Goal: Task Accomplishment & Management: Manage account settings

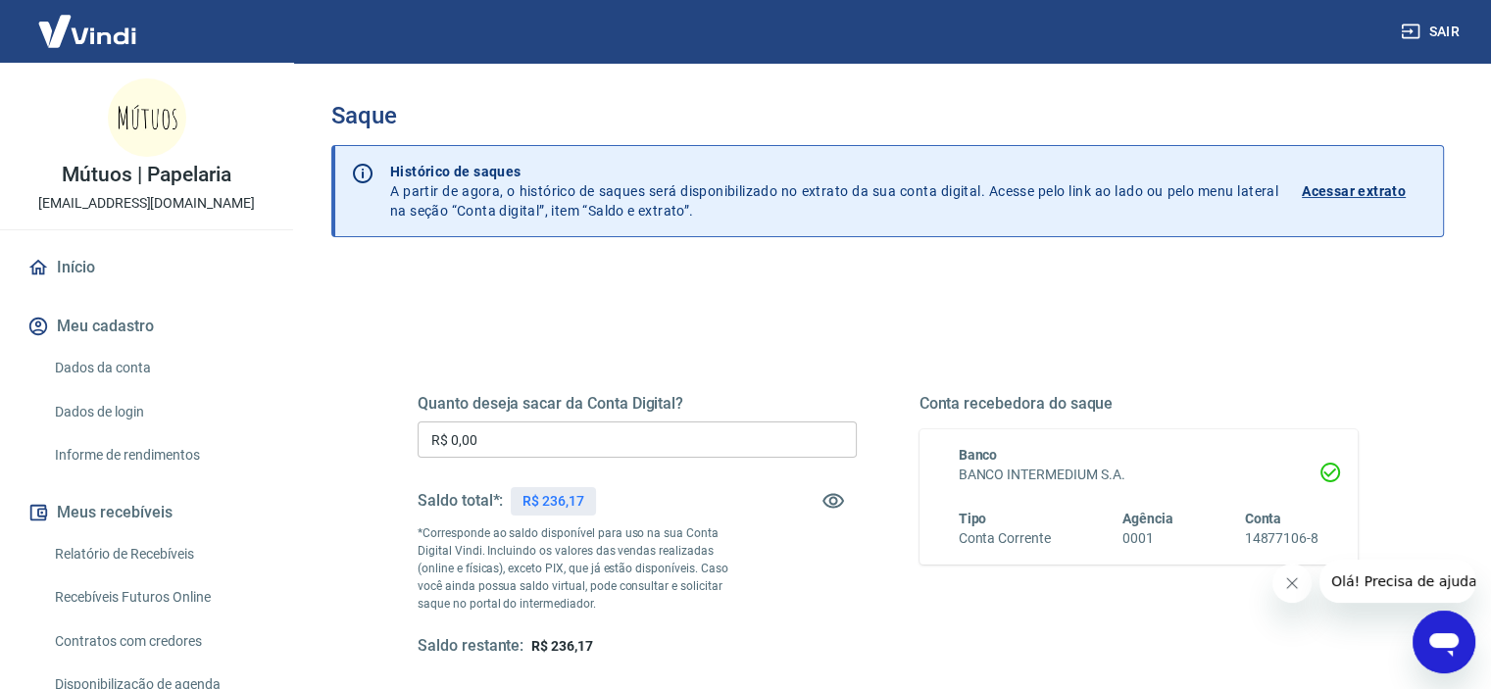
click at [666, 427] on input "R$ 0,00" at bounding box center [637, 440] width 439 height 36
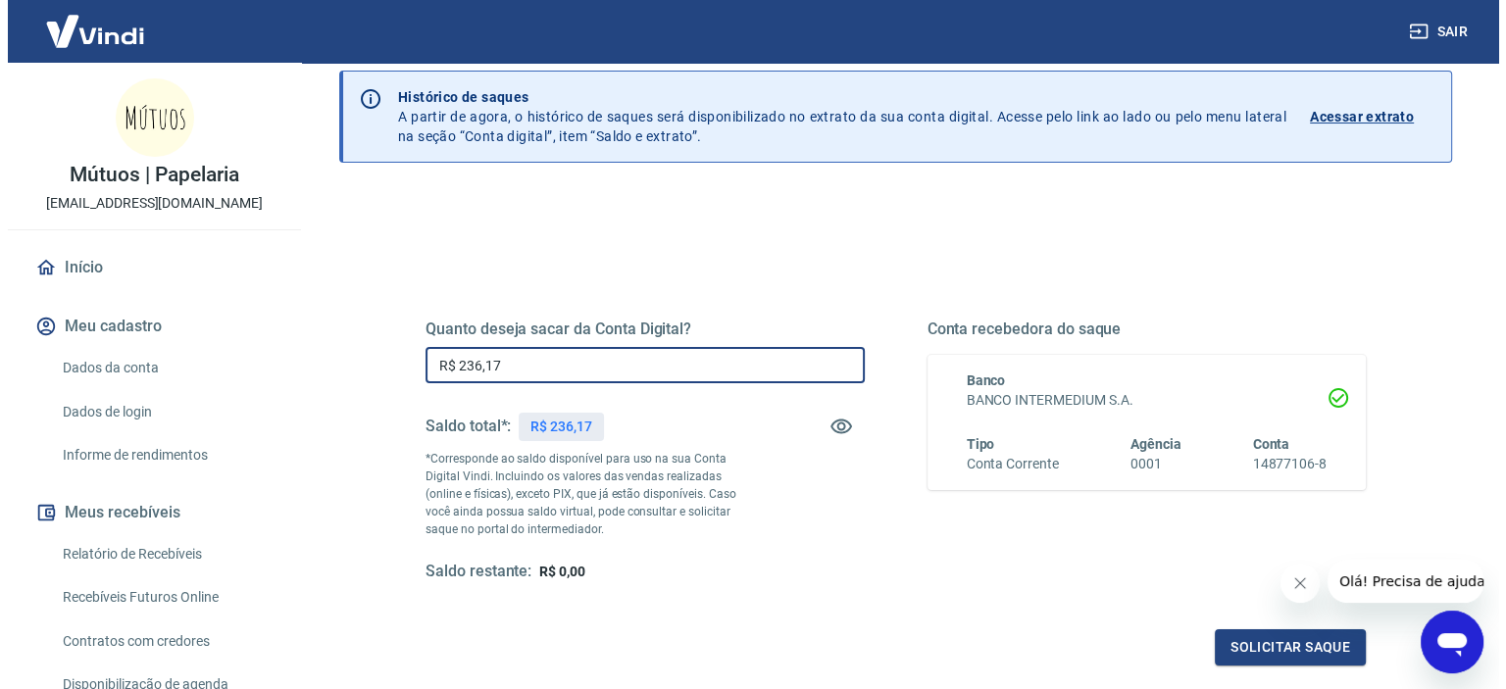
scroll to position [261, 0]
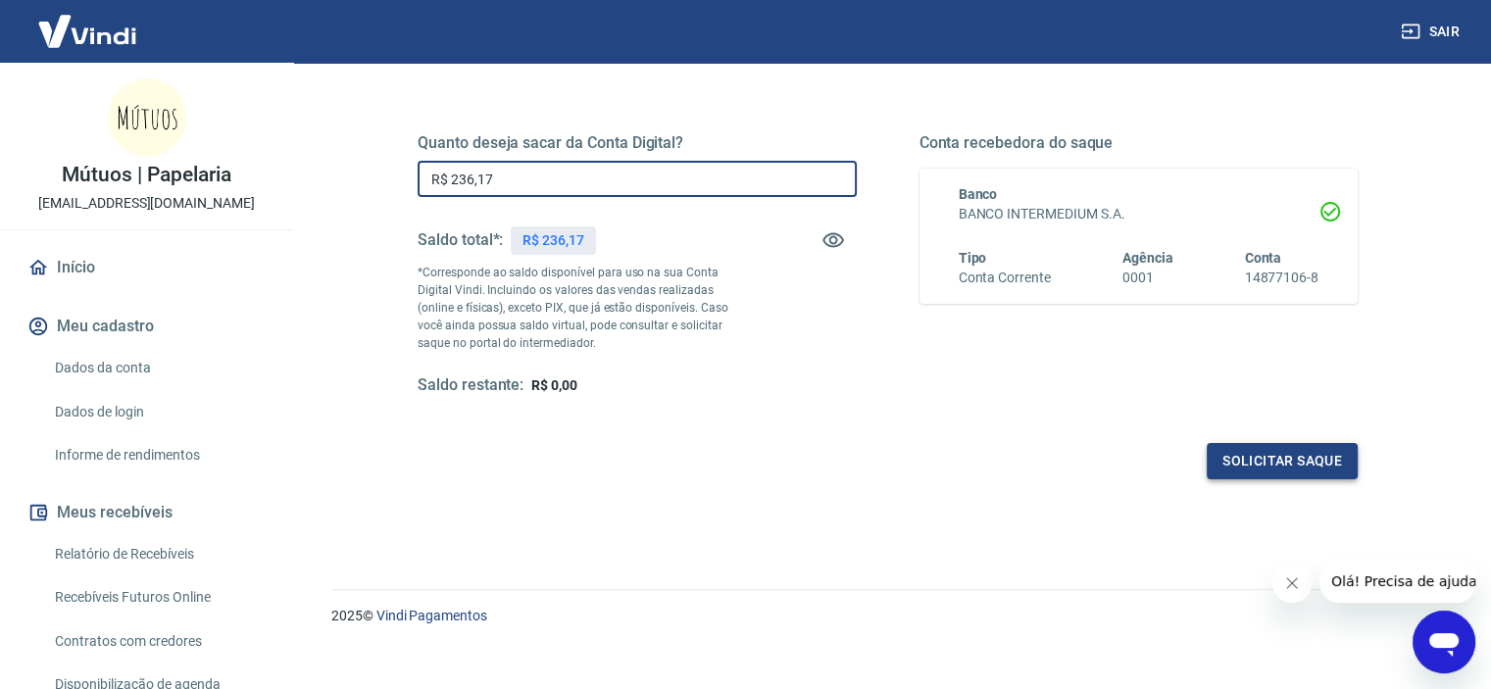
type input "R$ 236,17"
click at [1319, 458] on button "Solicitar saque" at bounding box center [1282, 461] width 151 height 36
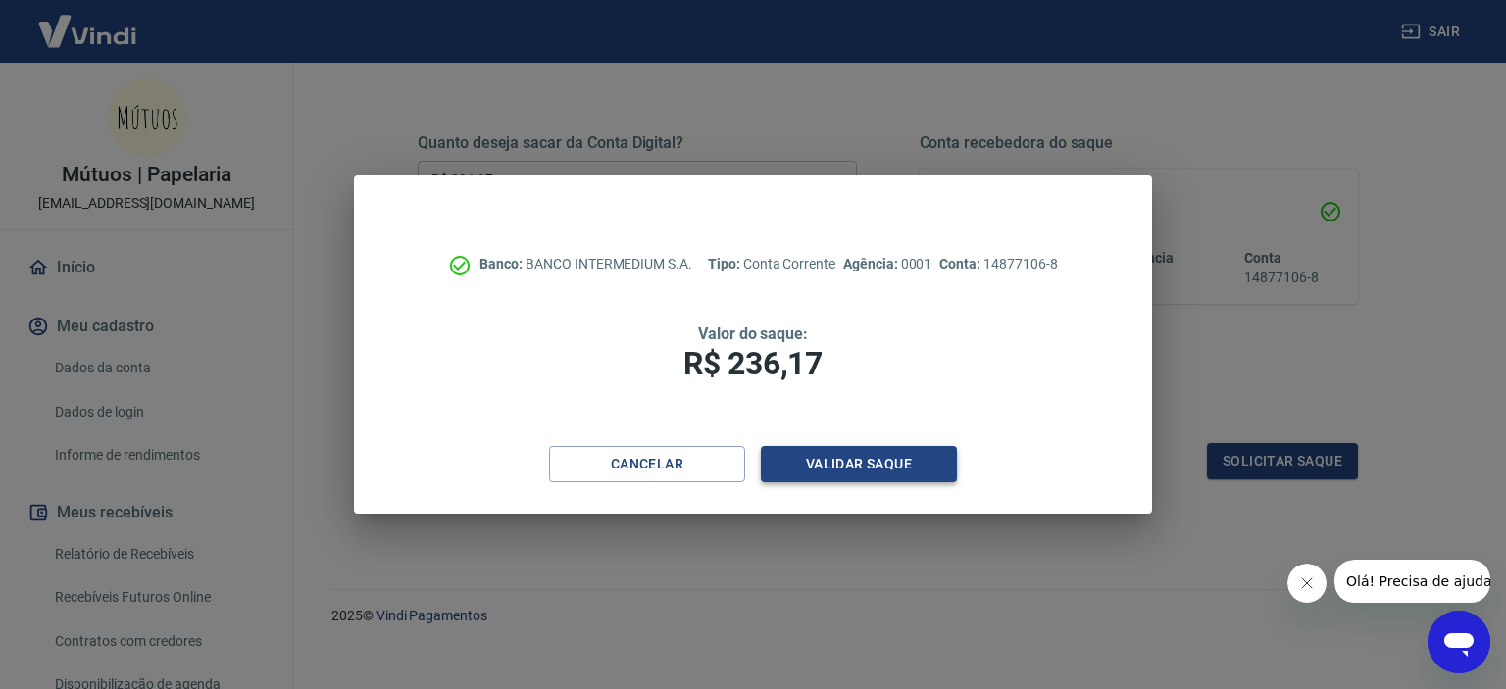
click at [915, 462] on button "Validar saque" at bounding box center [859, 464] width 196 height 36
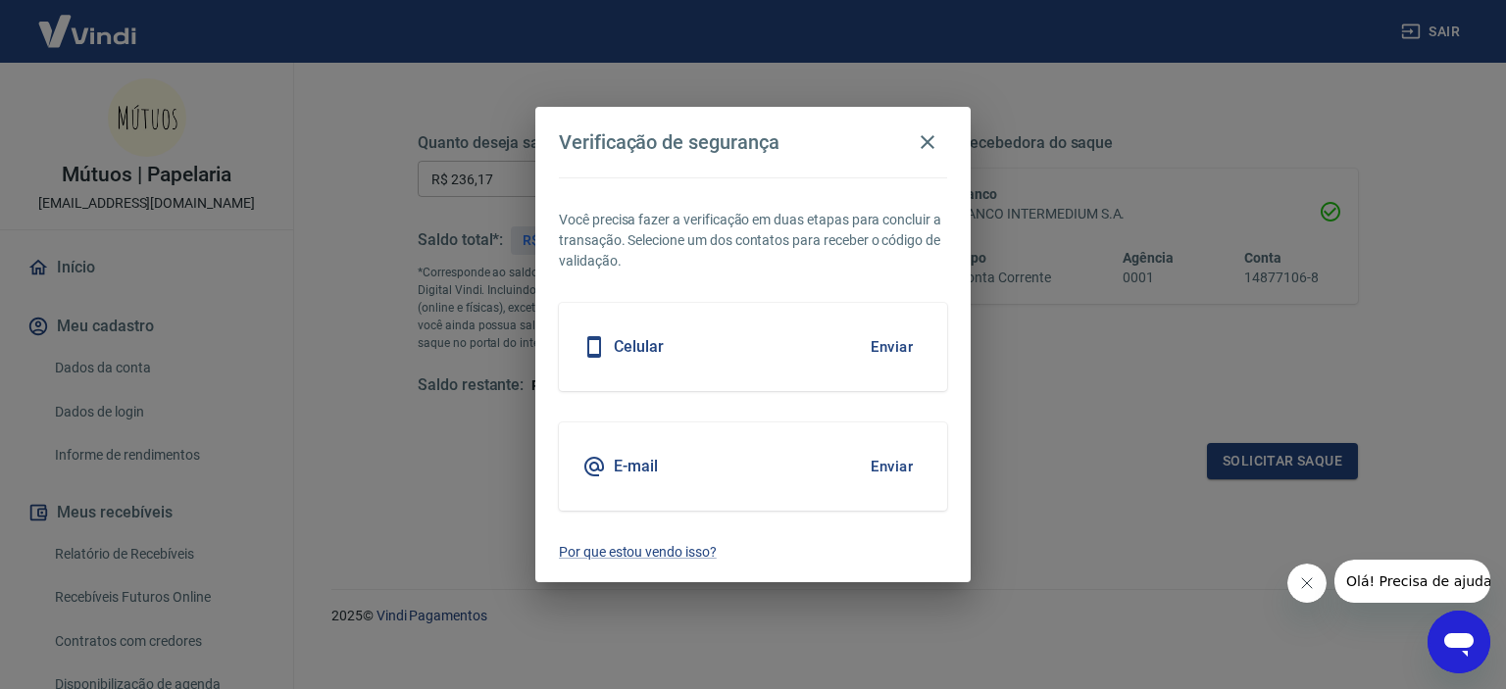
click at [902, 345] on button "Enviar" at bounding box center [892, 347] width 64 height 41
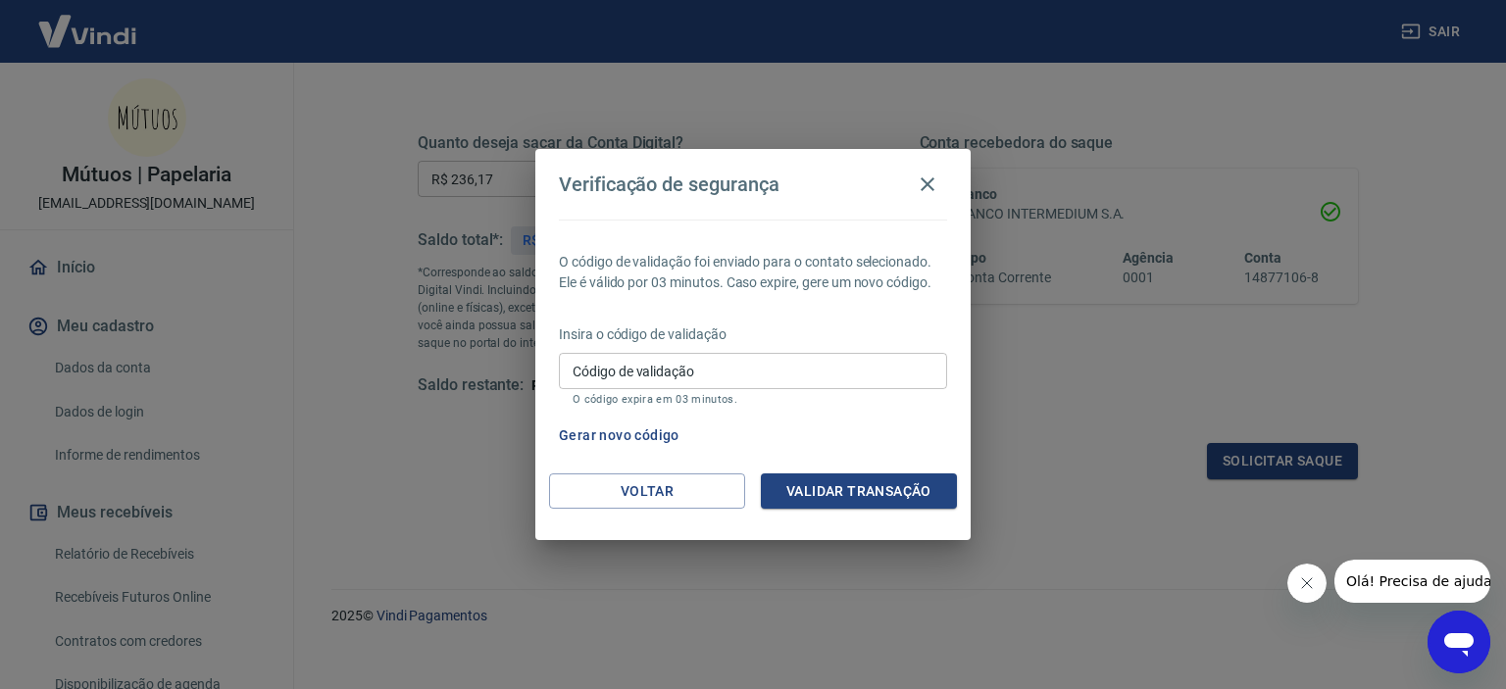
click at [689, 509] on div "Voltar" at bounding box center [647, 492] width 196 height 36
click at [698, 492] on button "Voltar" at bounding box center [647, 492] width 196 height 36
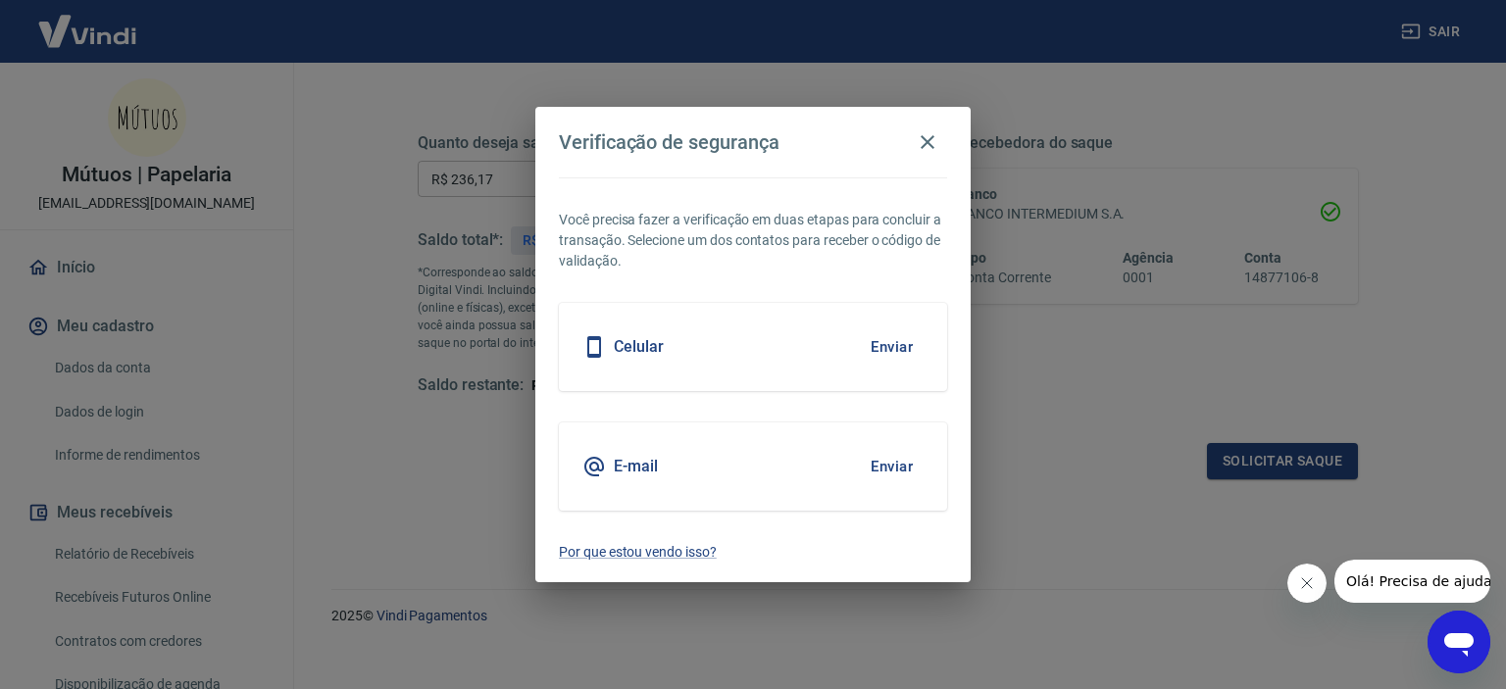
drag, startPoint x: 761, startPoint y: 461, endPoint x: 828, endPoint y: 470, distance: 67.3
click at [757, 461] on div "E-mail Enviar" at bounding box center [753, 467] width 388 height 88
click at [898, 466] on button "Enviar" at bounding box center [892, 466] width 64 height 41
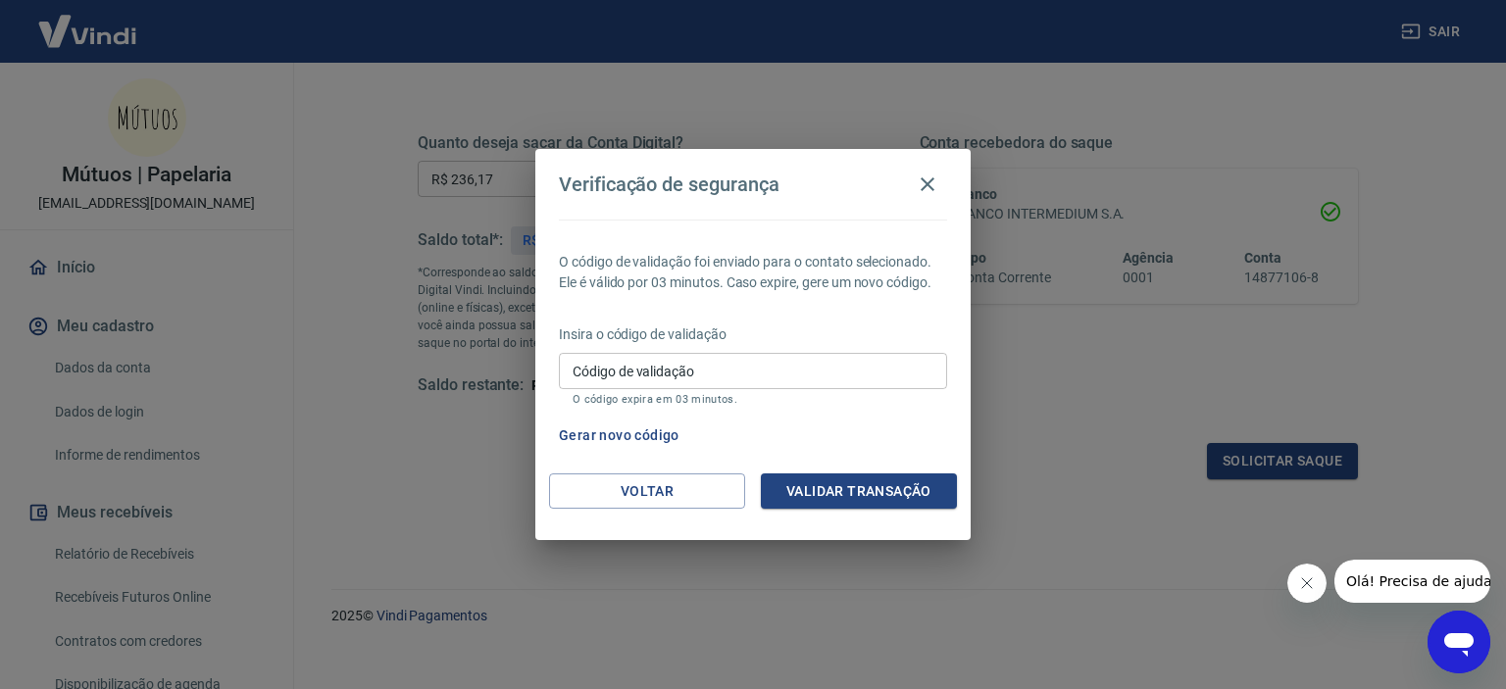
click at [773, 357] on input "Código de validação" at bounding box center [753, 371] width 388 height 36
type input "883842"
click at [894, 485] on button "Validar transação" at bounding box center [859, 492] width 196 height 36
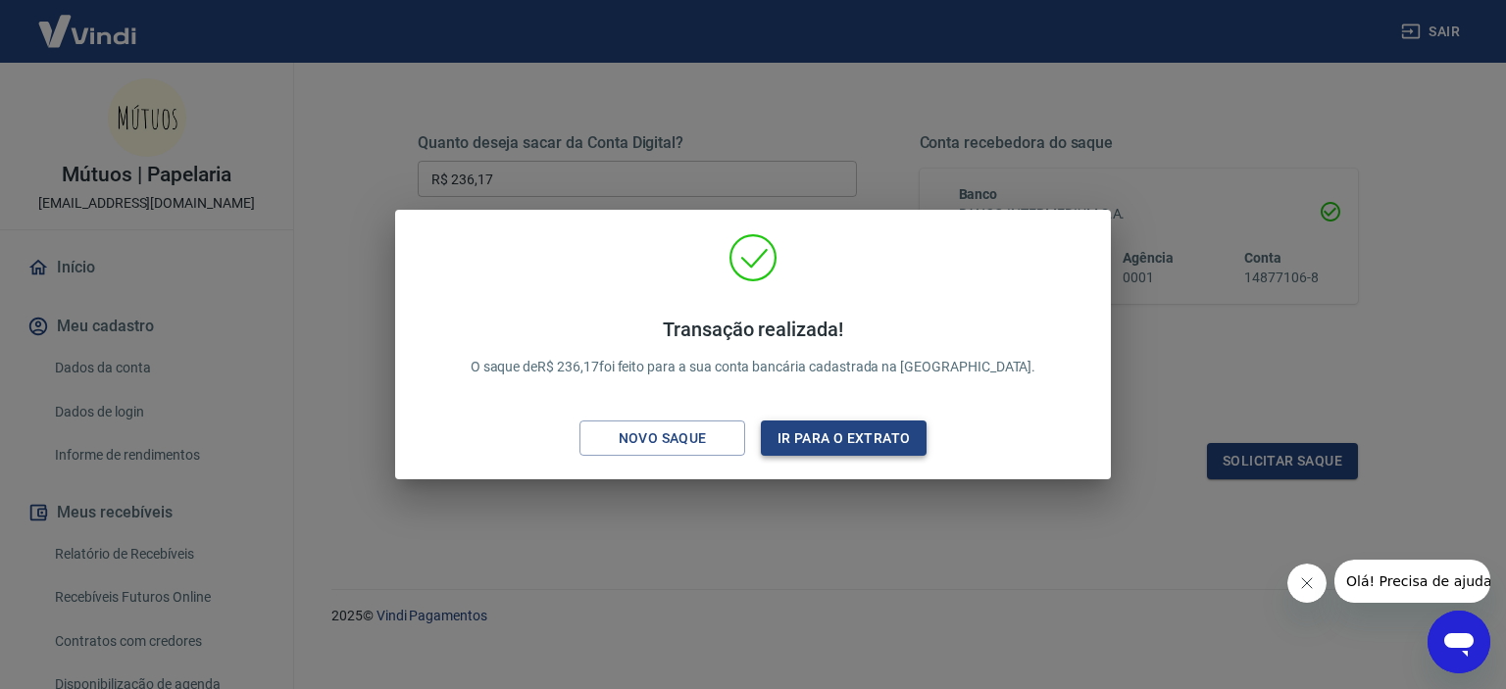
click at [865, 433] on button "Ir para o extrato" at bounding box center [844, 439] width 166 height 36
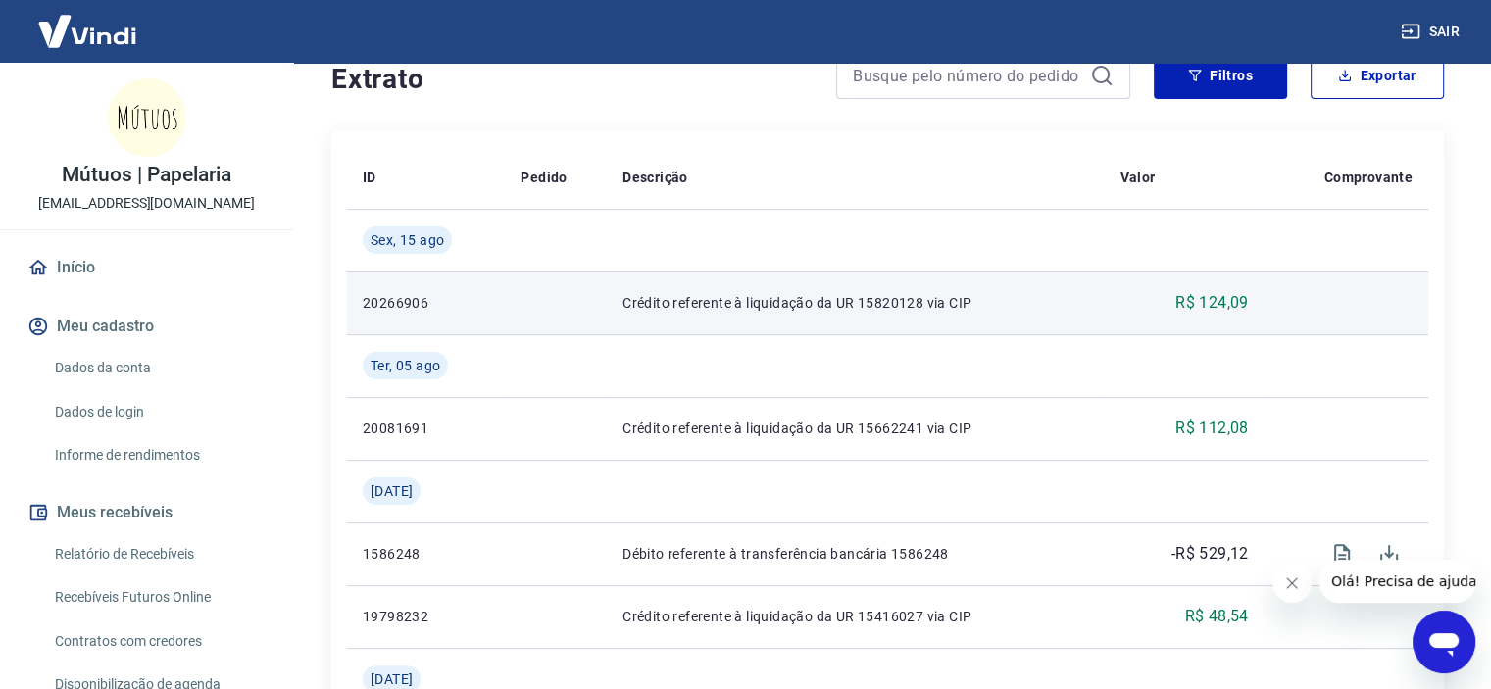
scroll to position [457, 0]
